Goal: Task Accomplishment & Management: Manage account settings

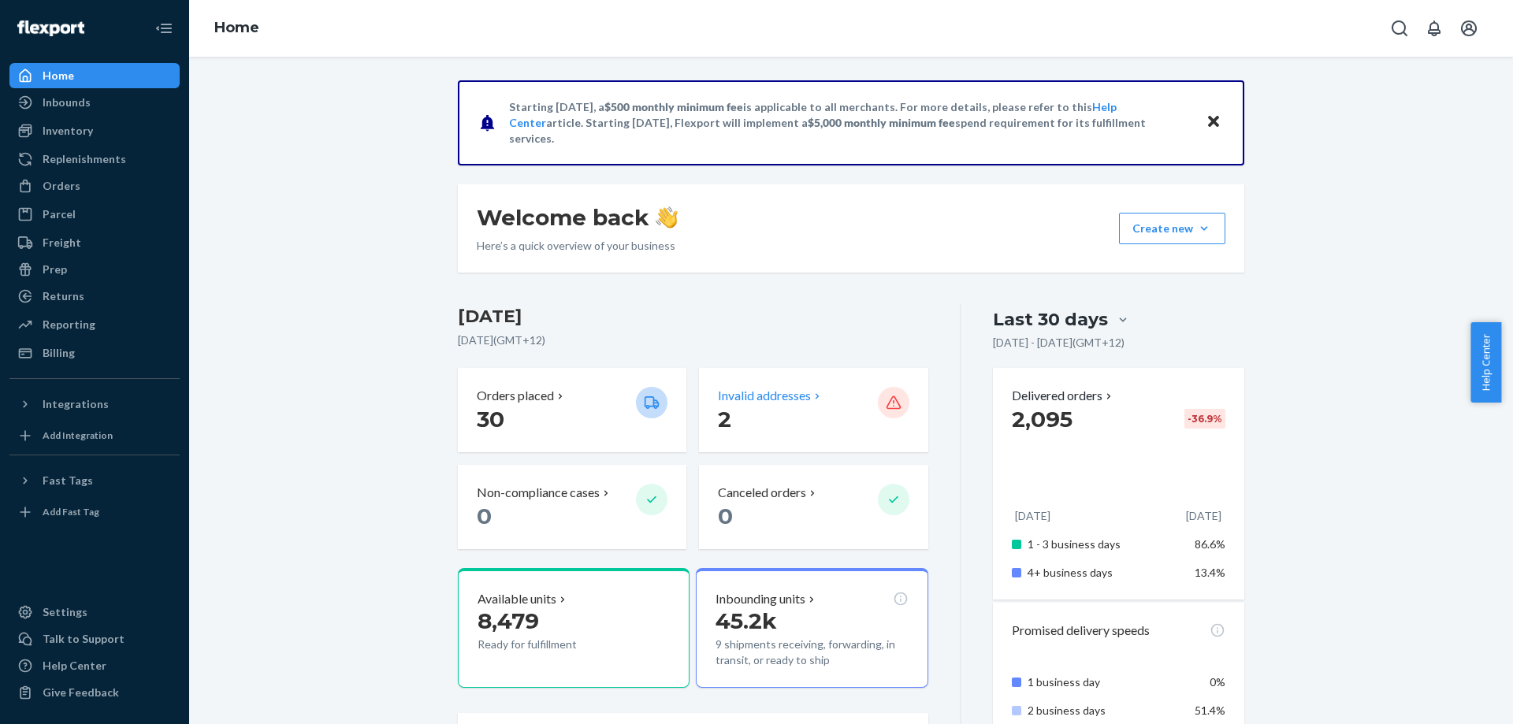
click at [742, 396] on p "Invalid addresses" at bounding box center [764, 396] width 93 height 18
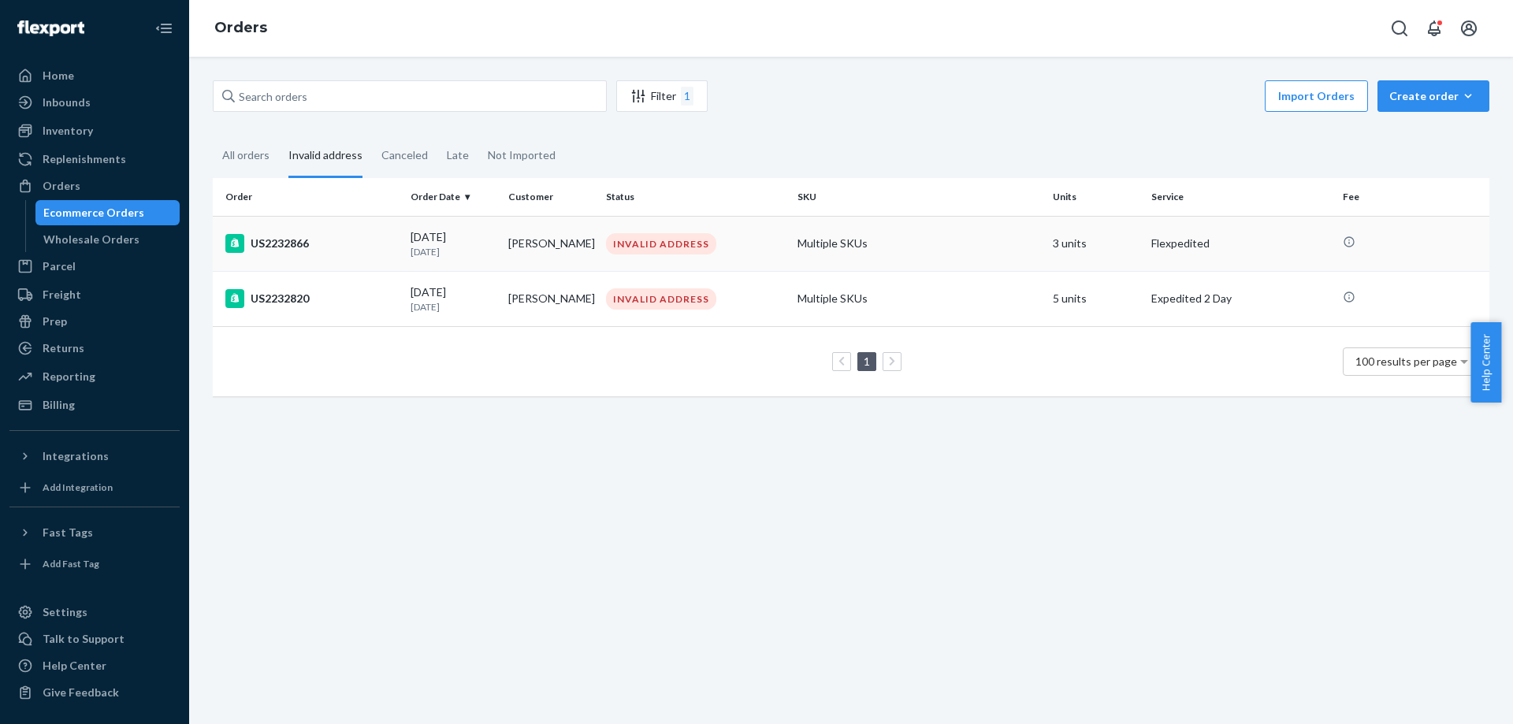
click at [497, 252] on td "[DATE] [DATE]" at bounding box center [453, 243] width 98 height 55
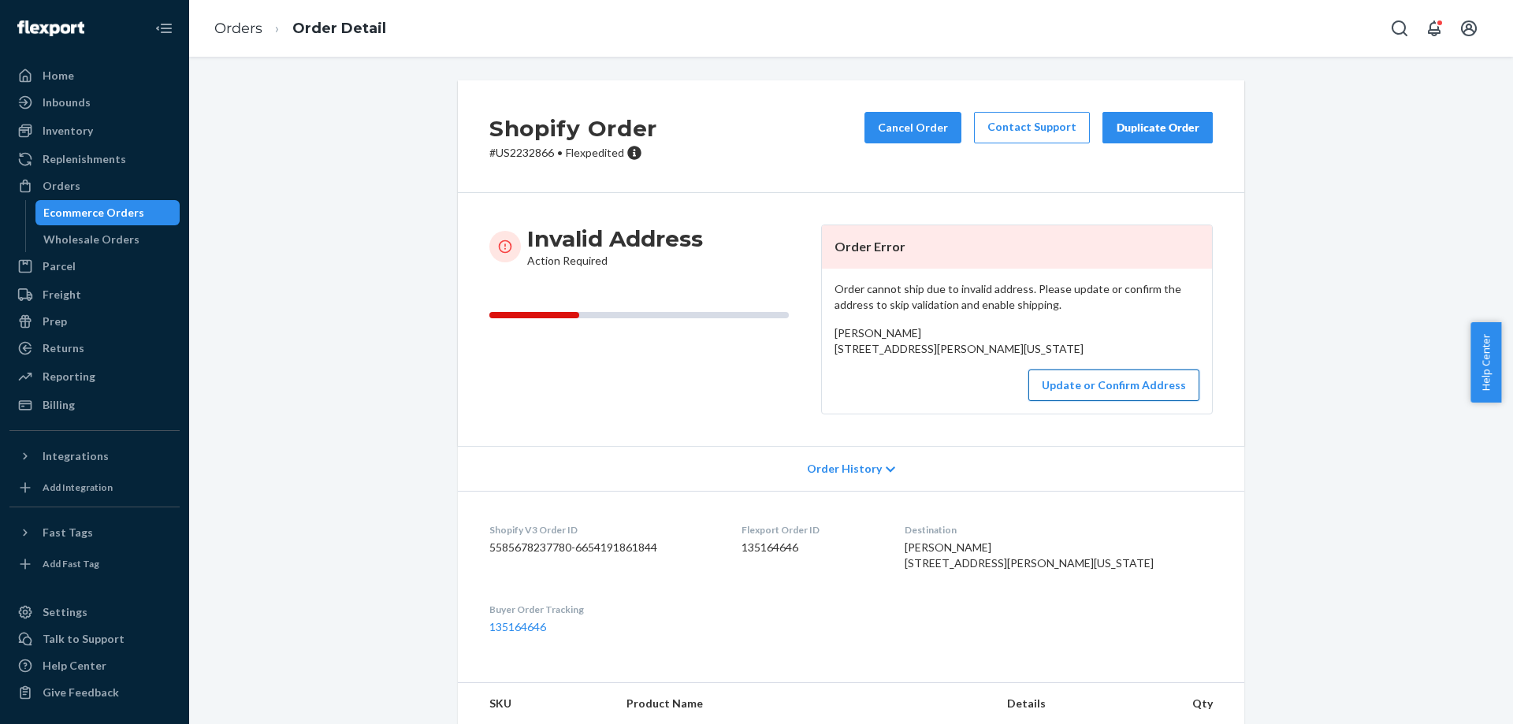
click at [1086, 401] on button "Update or Confirm Address" at bounding box center [1113, 386] width 171 height 32
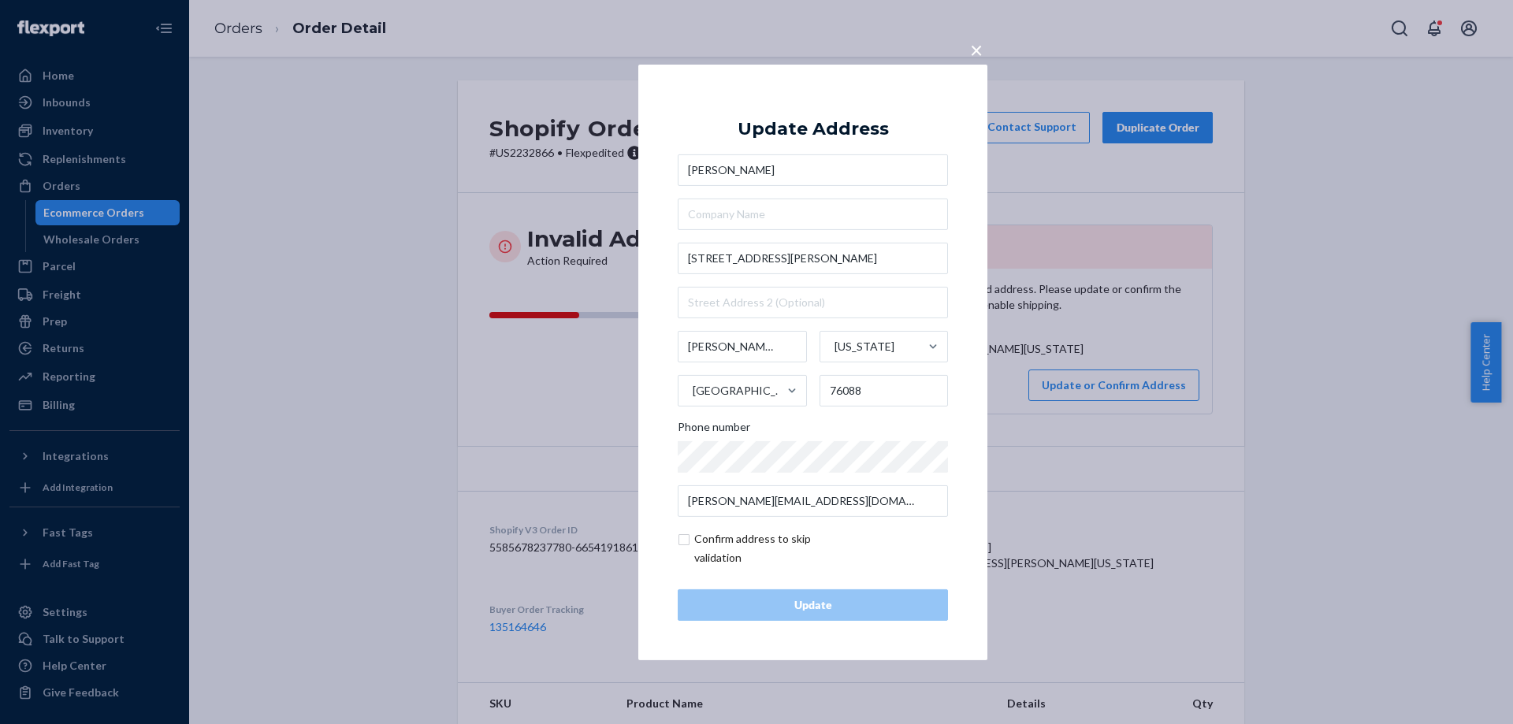
click at [830, 262] on input "[STREET_ADDRESS][PERSON_NAME]" at bounding box center [813, 259] width 270 height 32
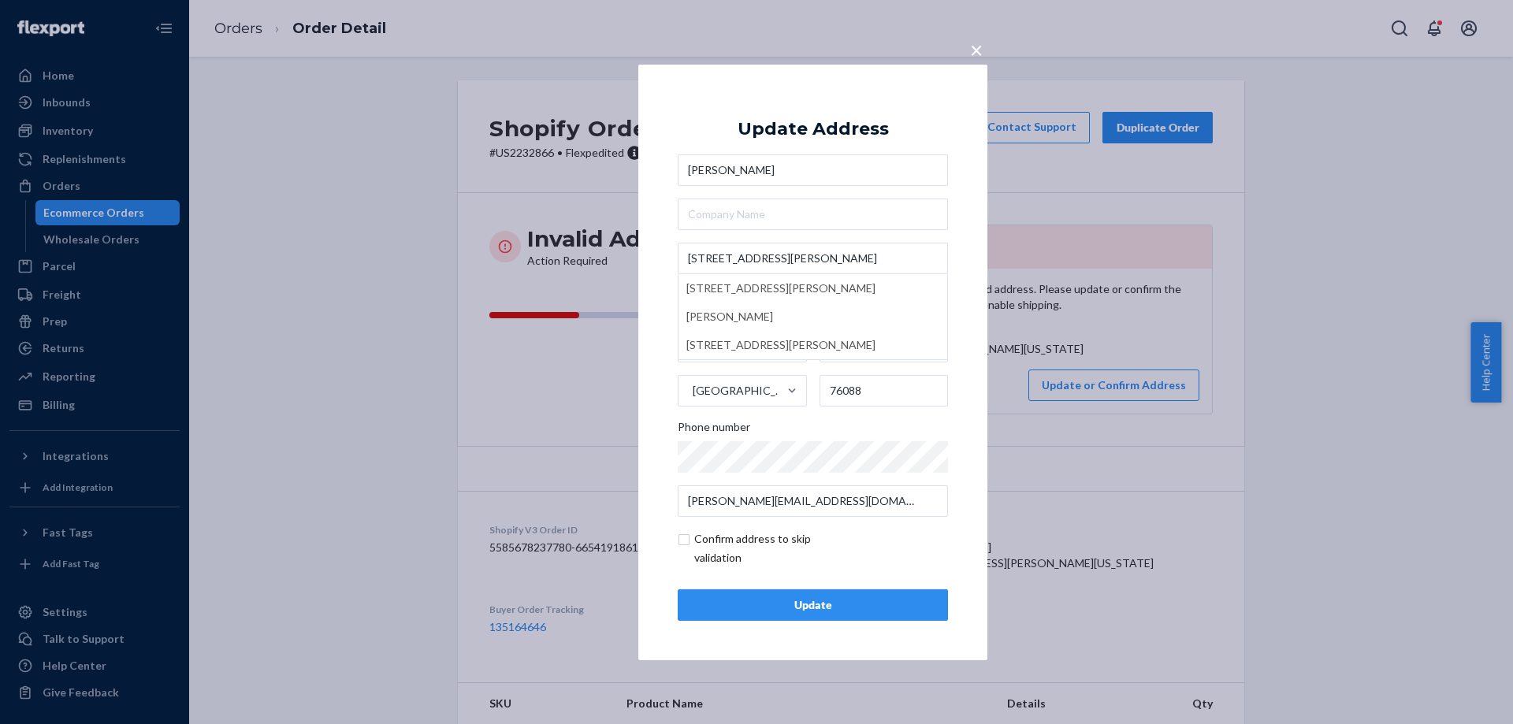
type input "[STREET_ADDRESS][PERSON_NAME]"
click at [970, 44] on span "×" at bounding box center [976, 48] width 13 height 27
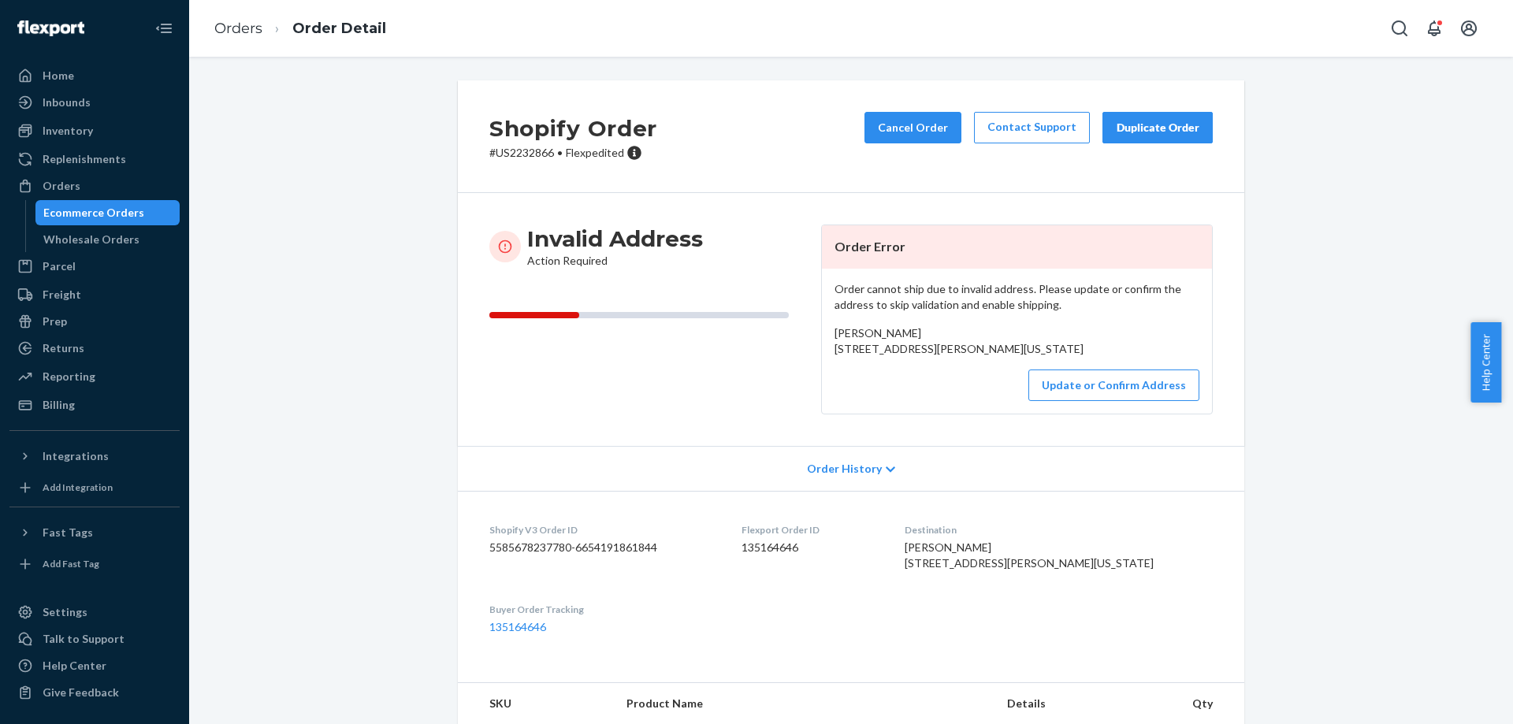
drag, startPoint x: 823, startPoint y: 347, endPoint x: 994, endPoint y: 377, distance: 173.6
click at [994, 377] on div "Order cannot ship due to invalid address. Please update or confirm the address …" at bounding box center [1017, 341] width 390 height 145
click at [1098, 401] on button "Update or Confirm Address" at bounding box center [1113, 386] width 171 height 32
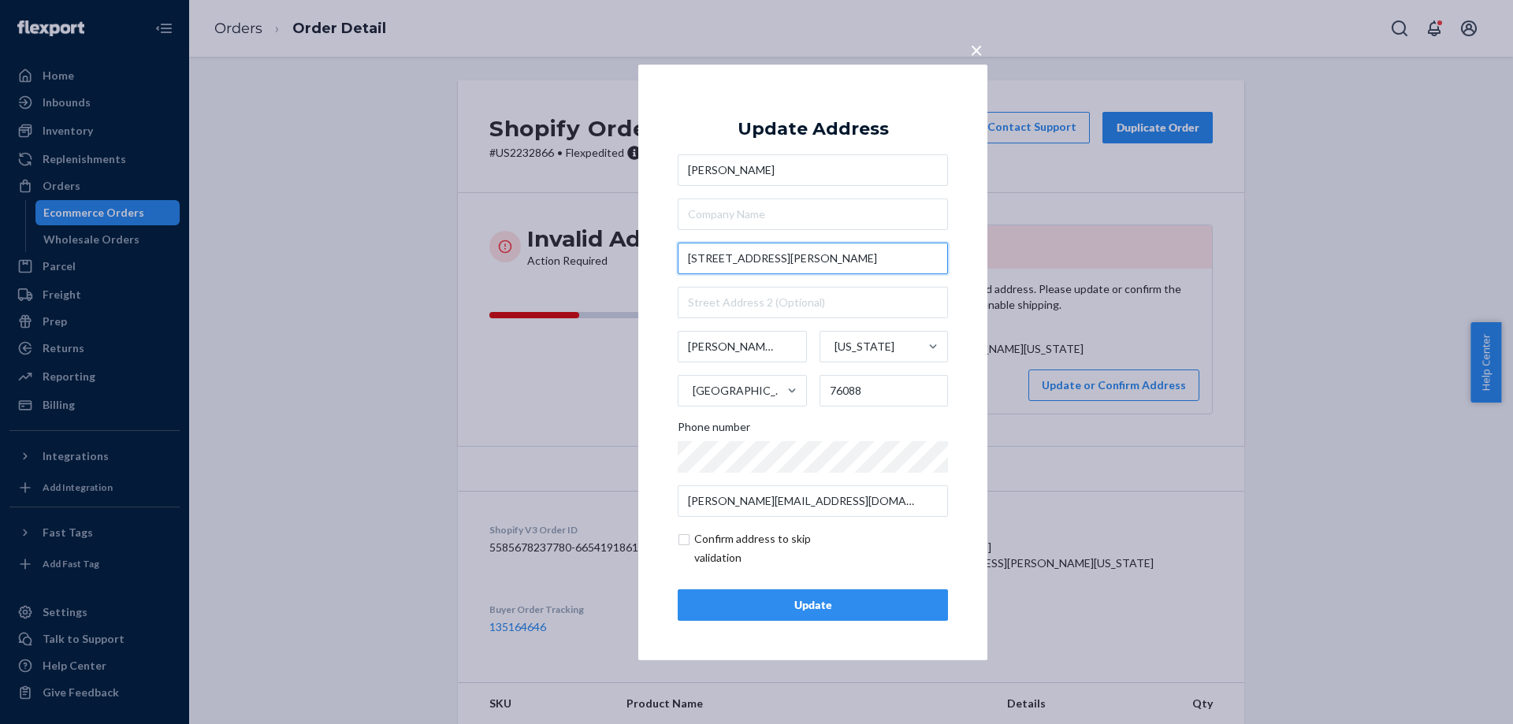
click at [839, 258] on input "[STREET_ADDRESS][PERSON_NAME]" at bounding box center [813, 259] width 270 height 32
type input "[STREET_ADDRESS][PERSON_NAME]"
type input "[PERSON_NAME]"
type input "76066"
click at [814, 607] on div "Update" at bounding box center [812, 605] width 243 height 16
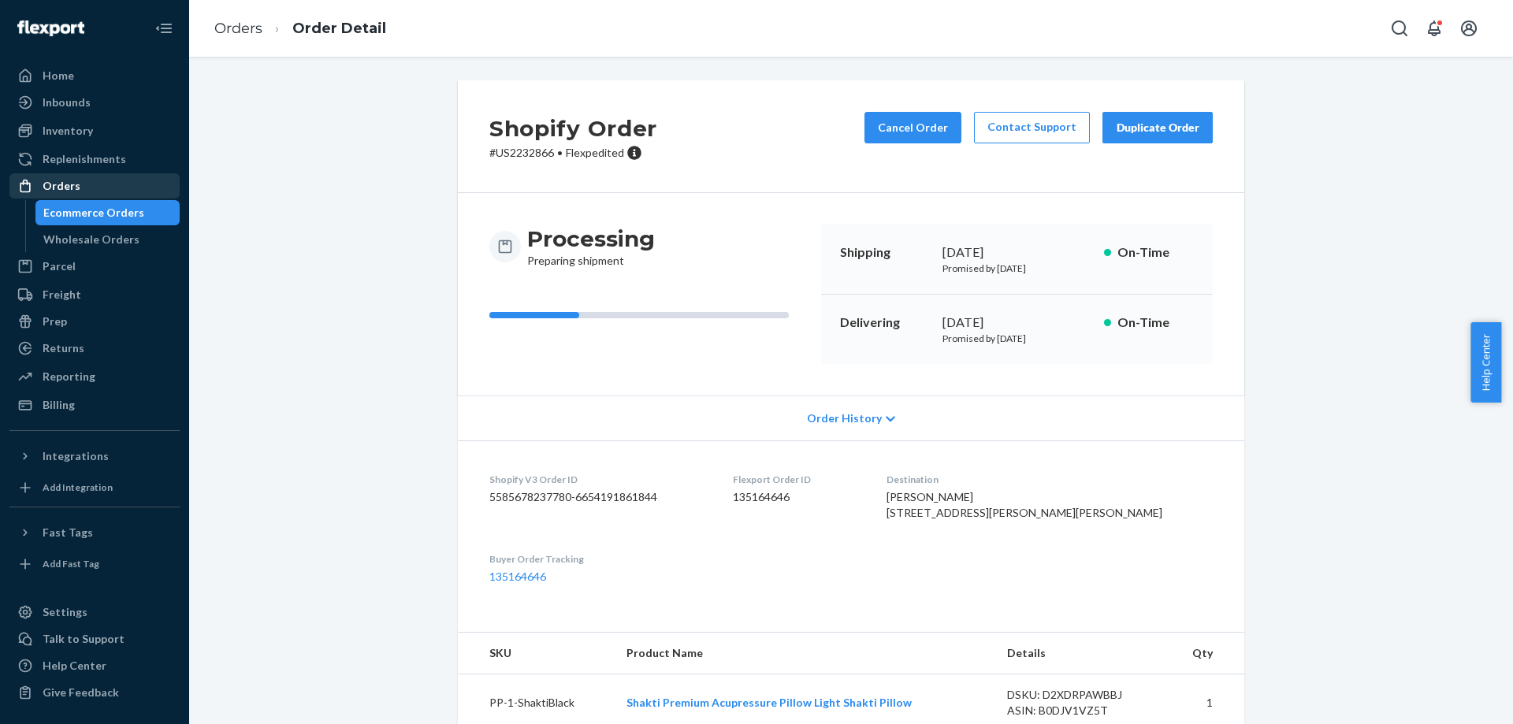
click at [76, 176] on div "Orders" at bounding box center [94, 186] width 167 height 22
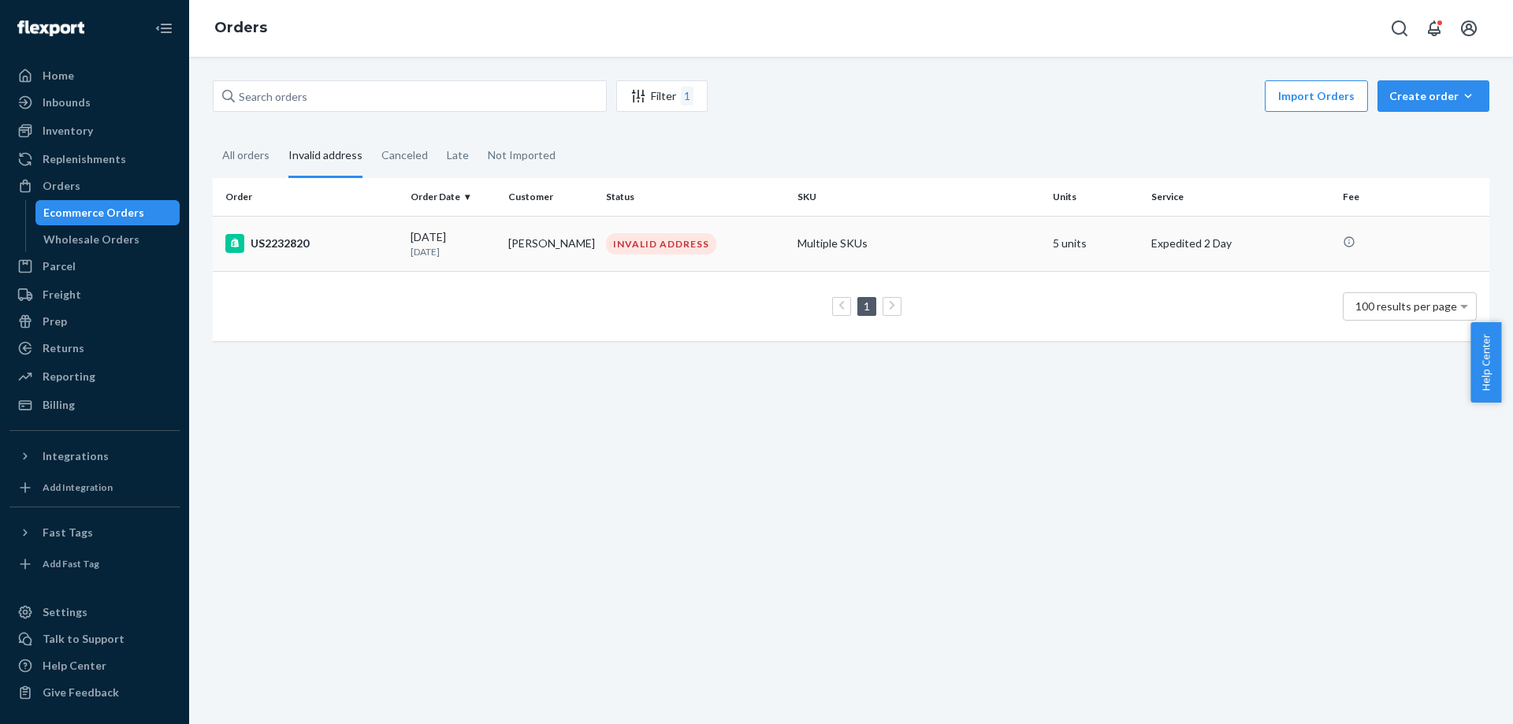
click at [379, 254] on td "US2232820" at bounding box center [308, 243] width 191 height 55
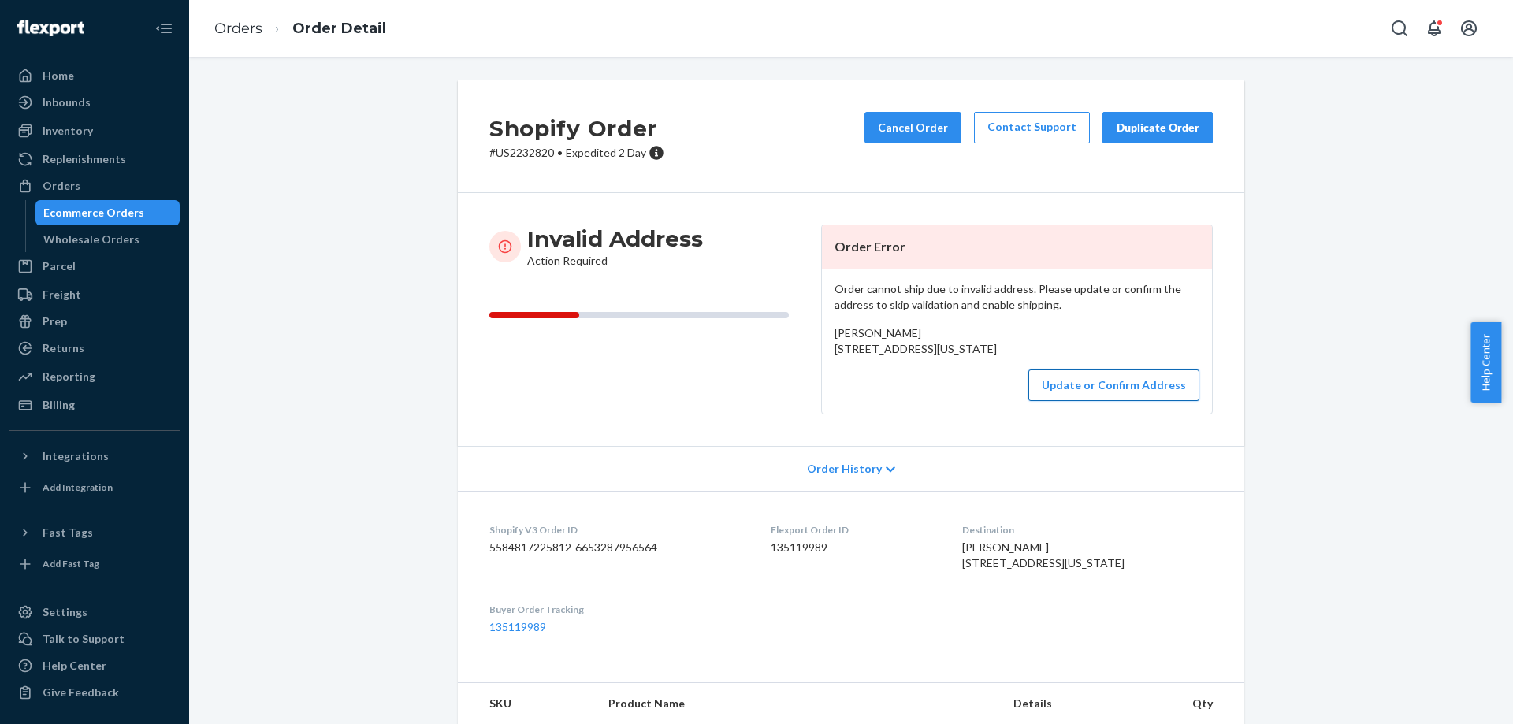
click at [1116, 401] on button "Update or Confirm Address" at bounding box center [1113, 386] width 171 height 32
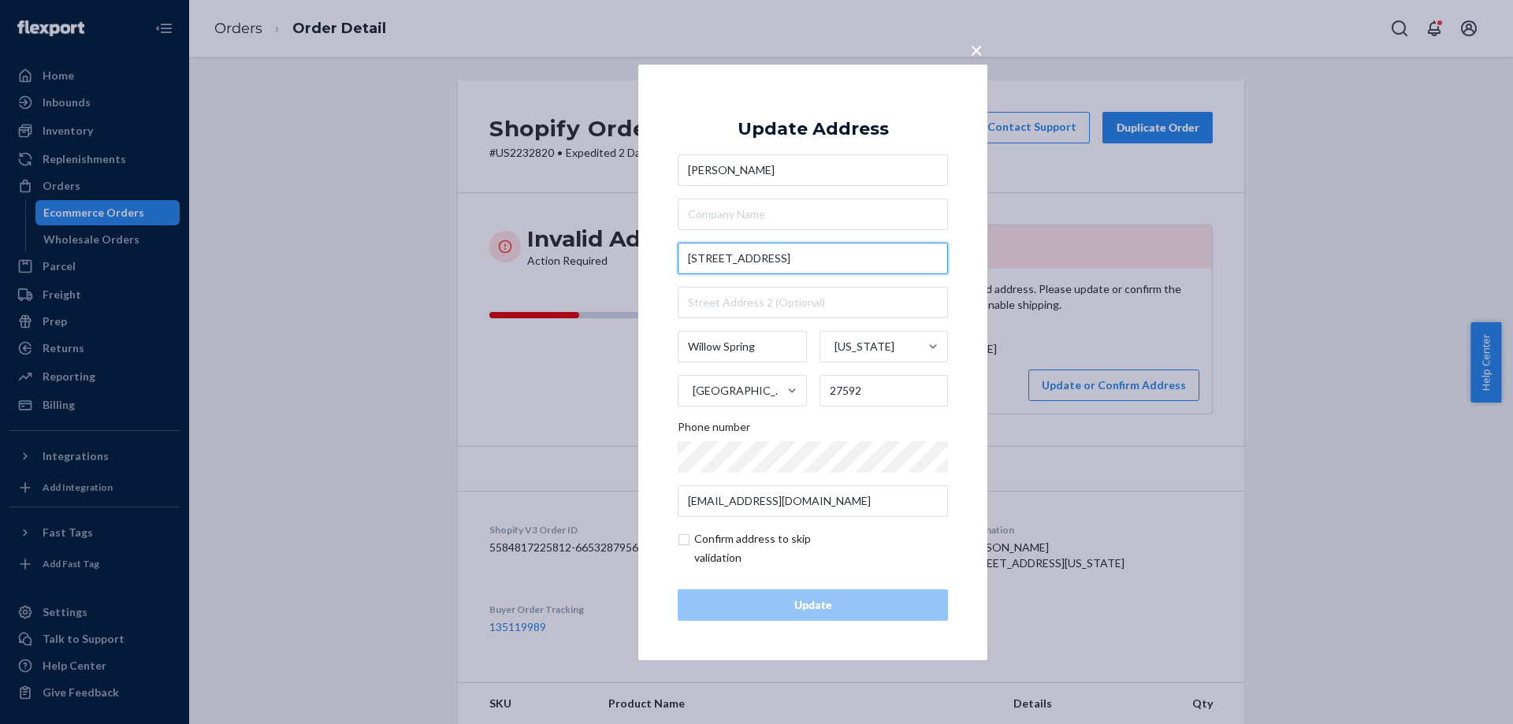
drag, startPoint x: 849, startPoint y: 258, endPoint x: 769, endPoint y: 264, distance: 80.6
click at [769, 264] on input "[STREET_ADDRESS]" at bounding box center [813, 259] width 270 height 32
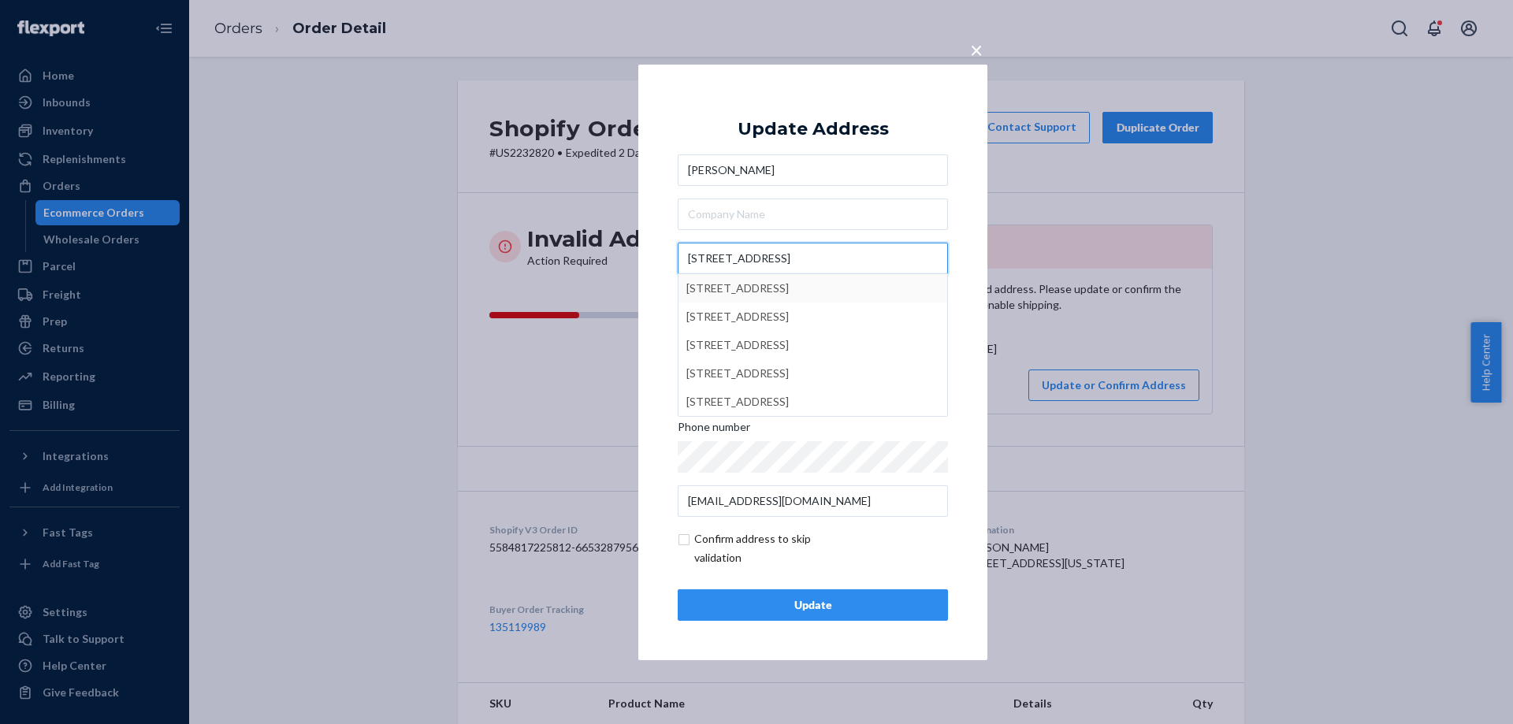
type input "[STREET_ADDRESS]"
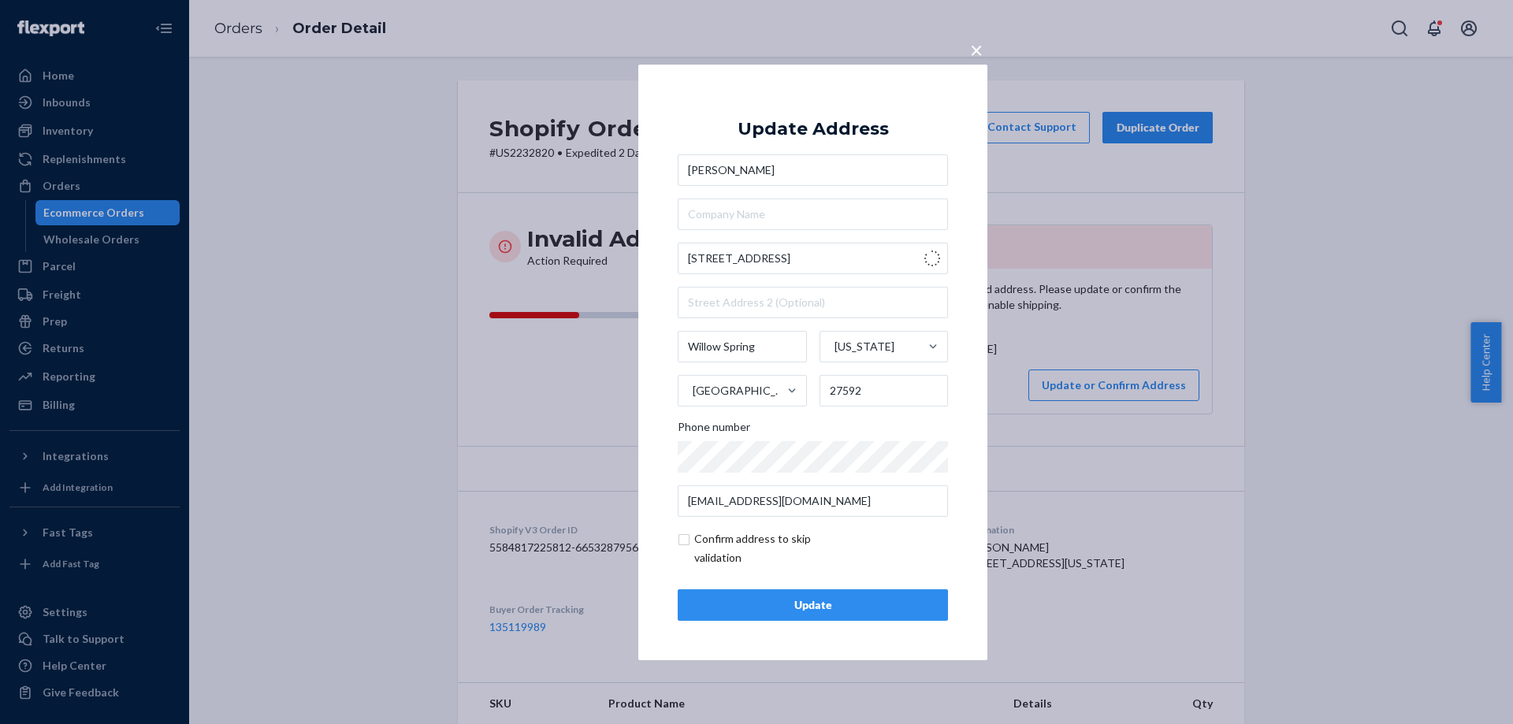
type input "[US_STATE]"
click at [979, 48] on span "×" at bounding box center [976, 48] width 13 height 27
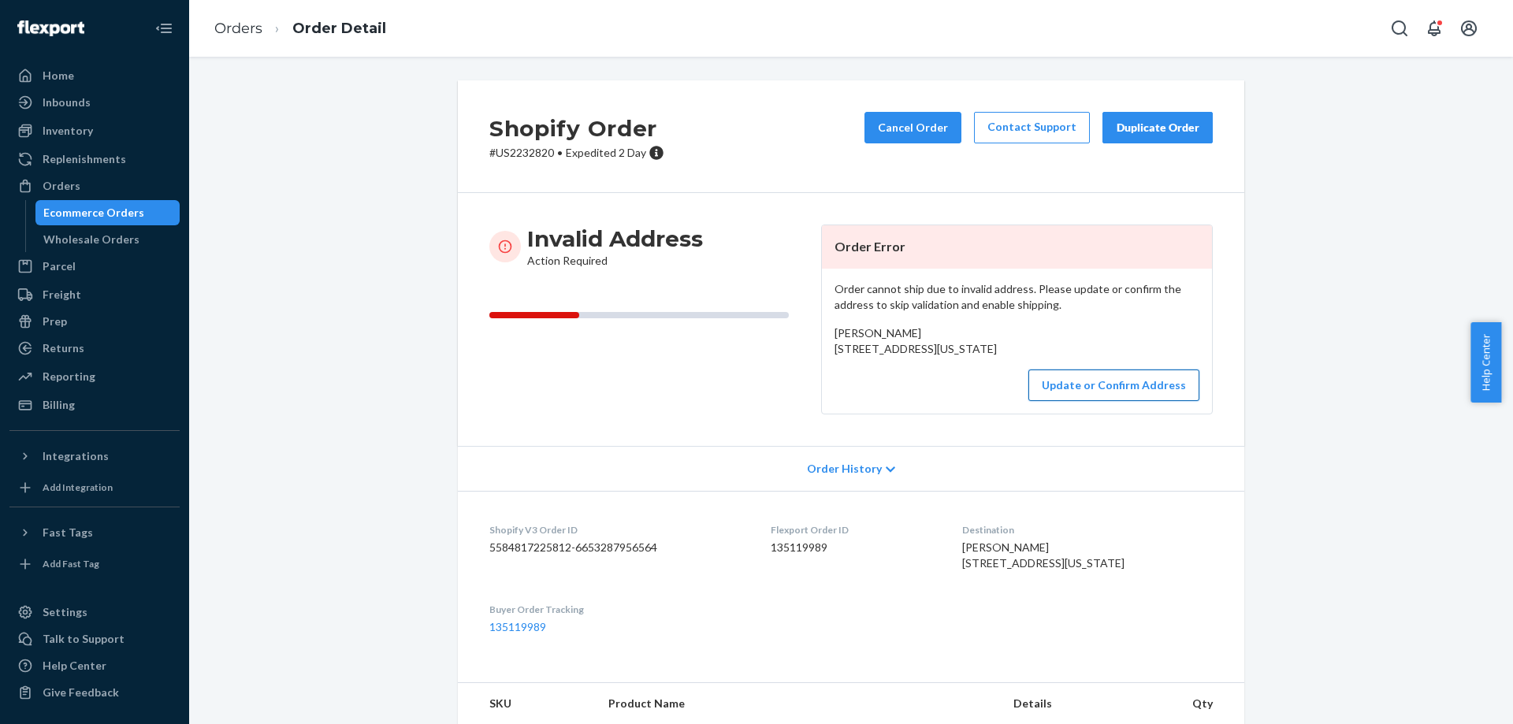
click at [1088, 401] on button "Update or Confirm Address" at bounding box center [1113, 386] width 171 height 32
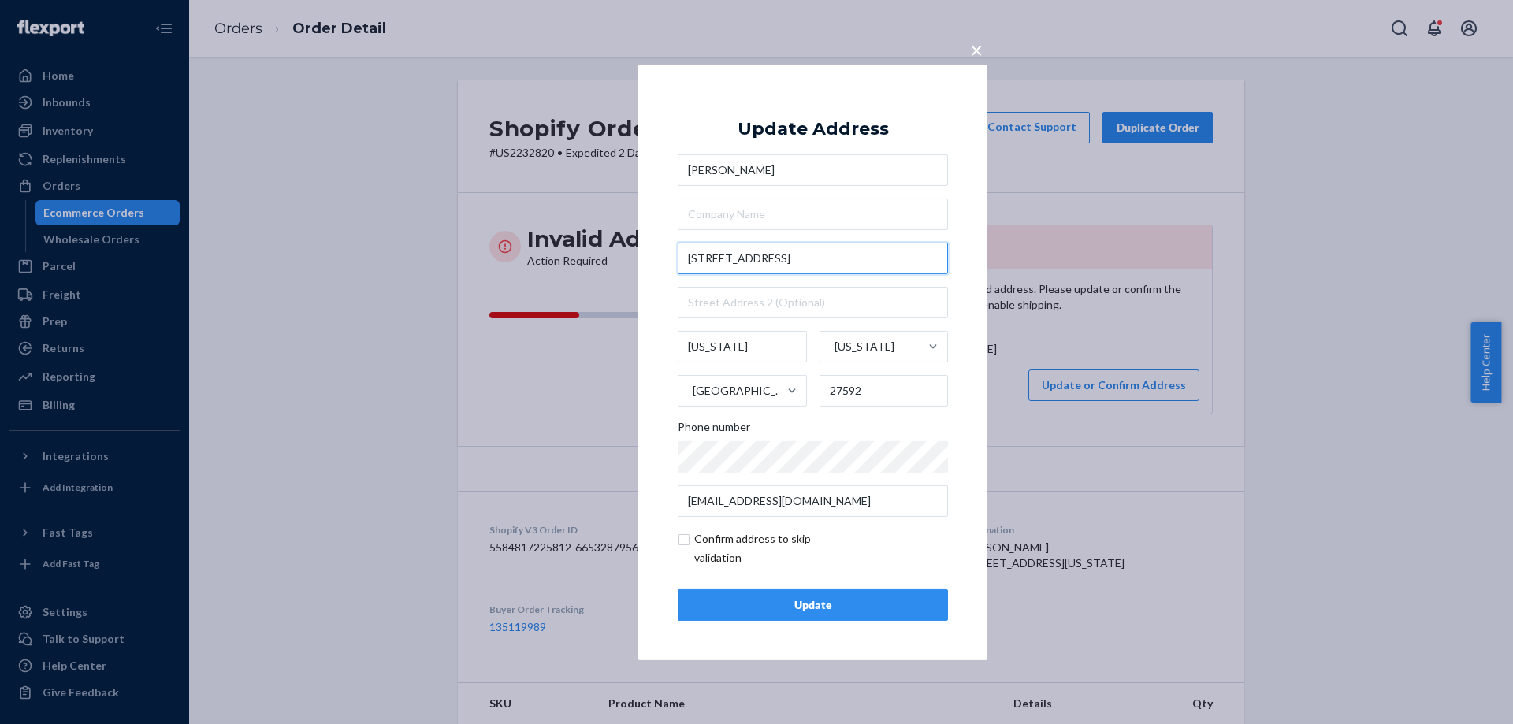
click at [819, 267] on input "[STREET_ADDRESS]" at bounding box center [813, 259] width 270 height 32
type input "[STREET_ADDRESS]"
click at [855, 609] on div "Update" at bounding box center [812, 605] width 243 height 16
